Goal: Navigation & Orientation: Understand site structure

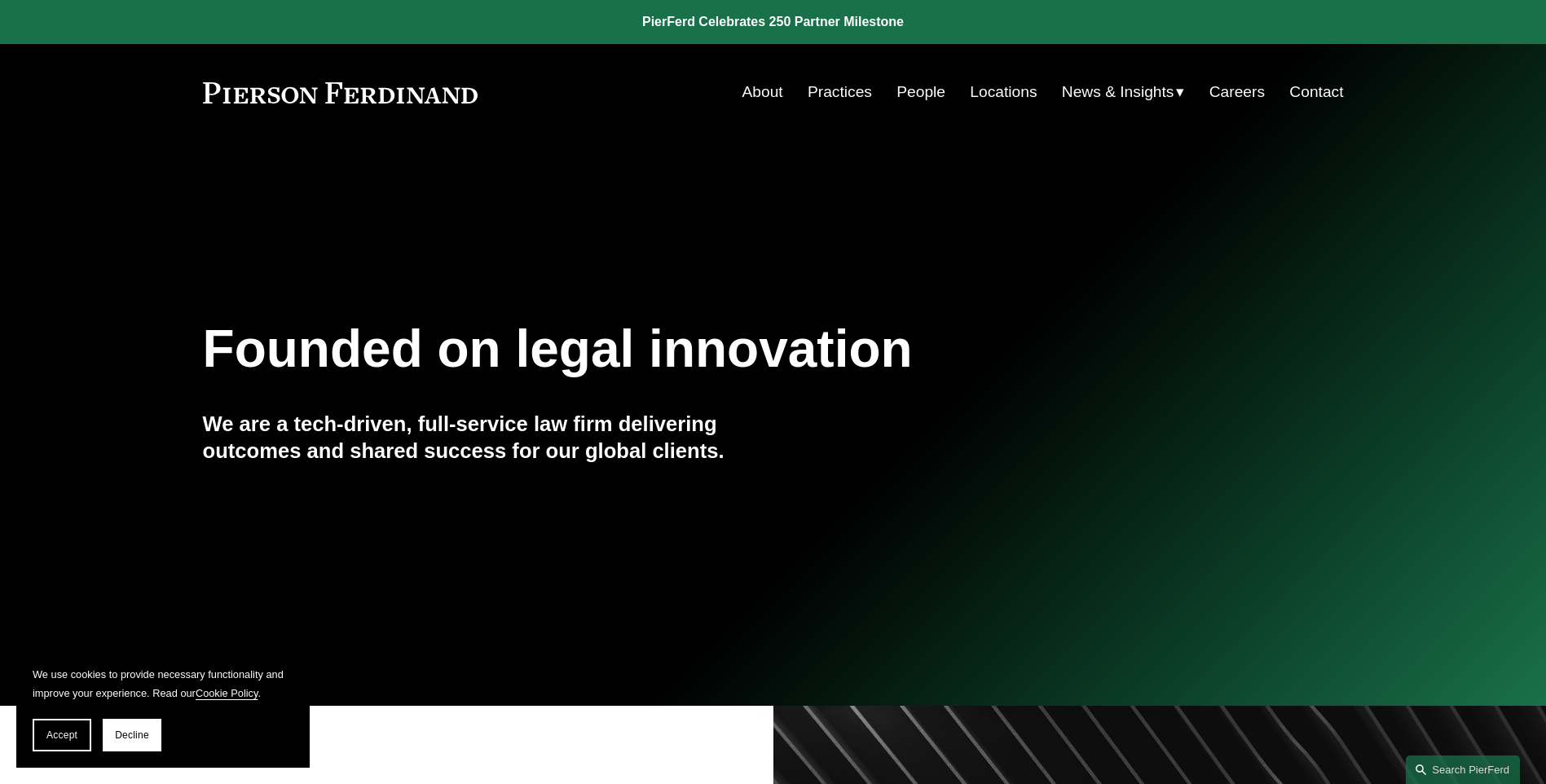
click at [756, 87] on link "About" at bounding box center [762, 92] width 40 height 31
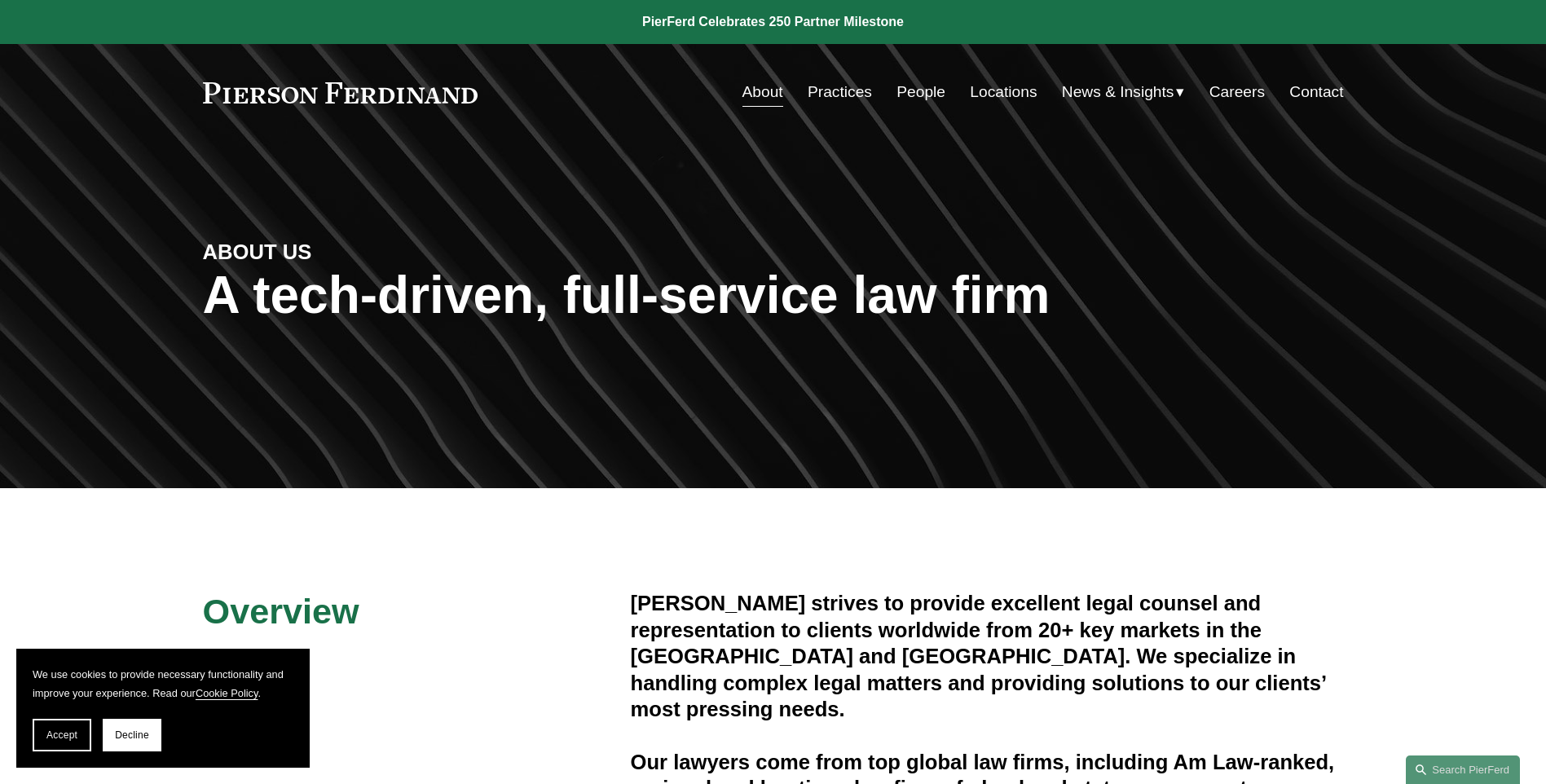
click at [830, 89] on link "Practices" at bounding box center [840, 92] width 65 height 31
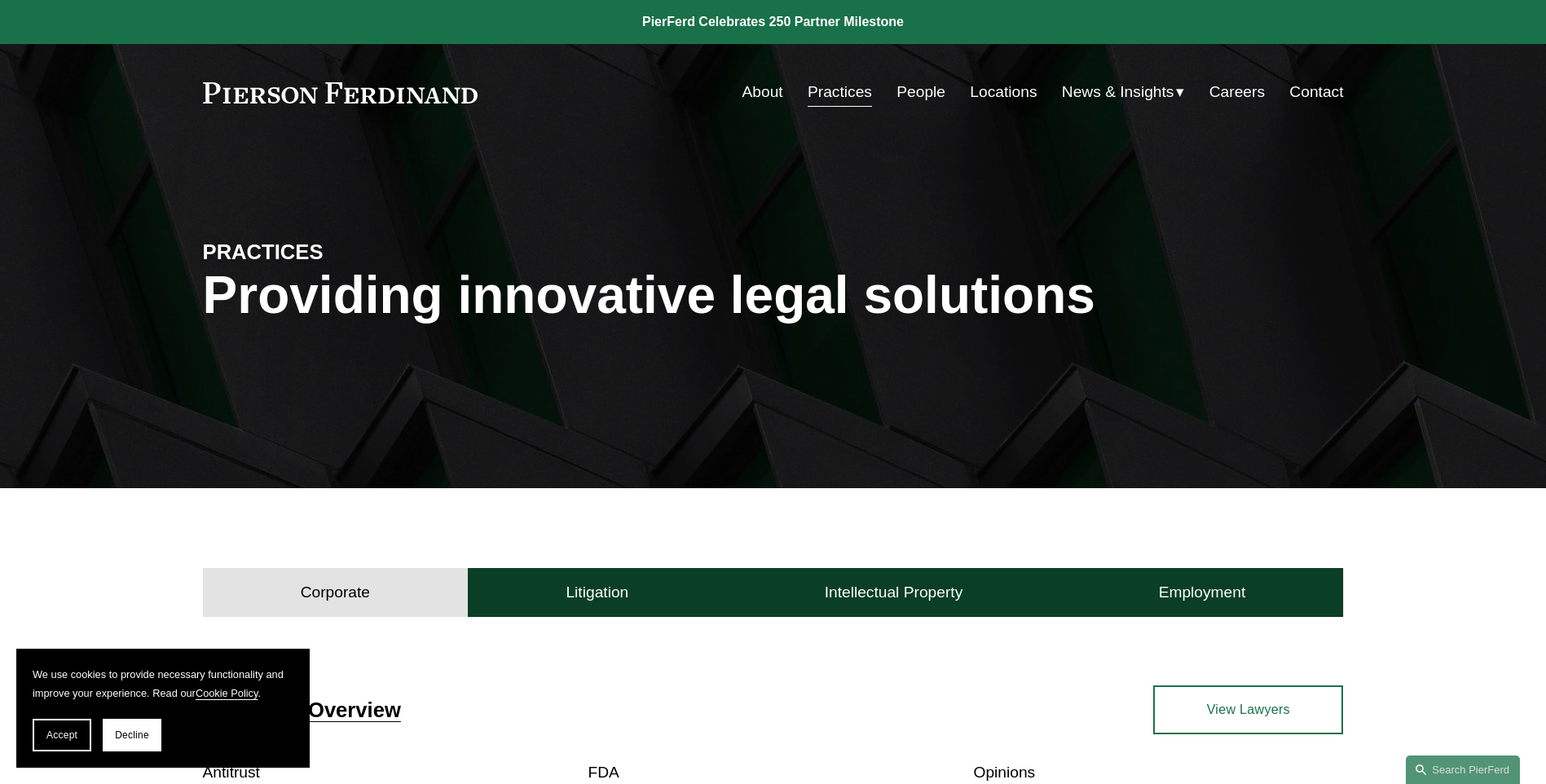
click at [757, 92] on link "About" at bounding box center [762, 92] width 40 height 31
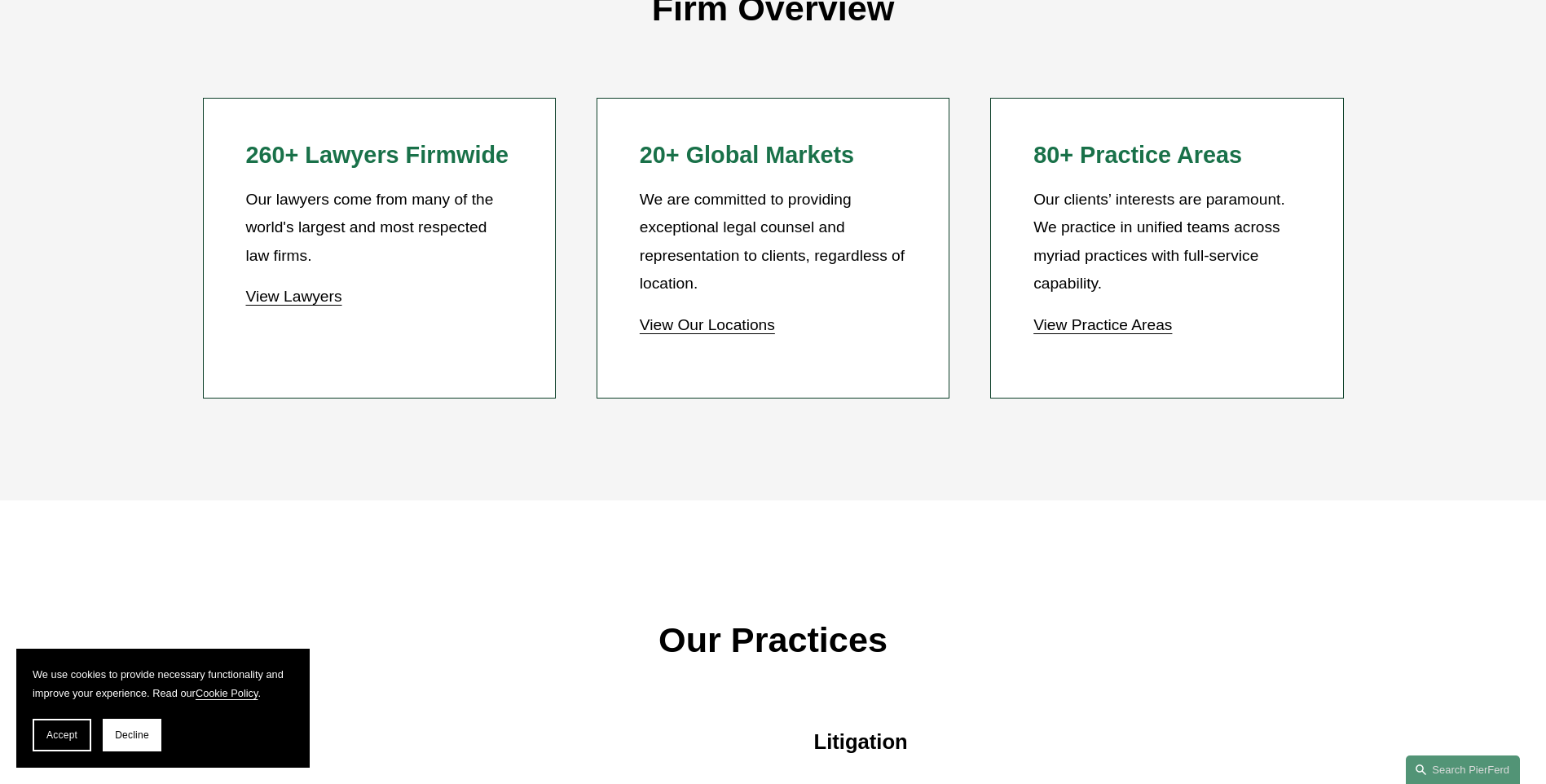
scroll to position [1548, 0]
